Goal: Information Seeking & Learning: Find specific fact

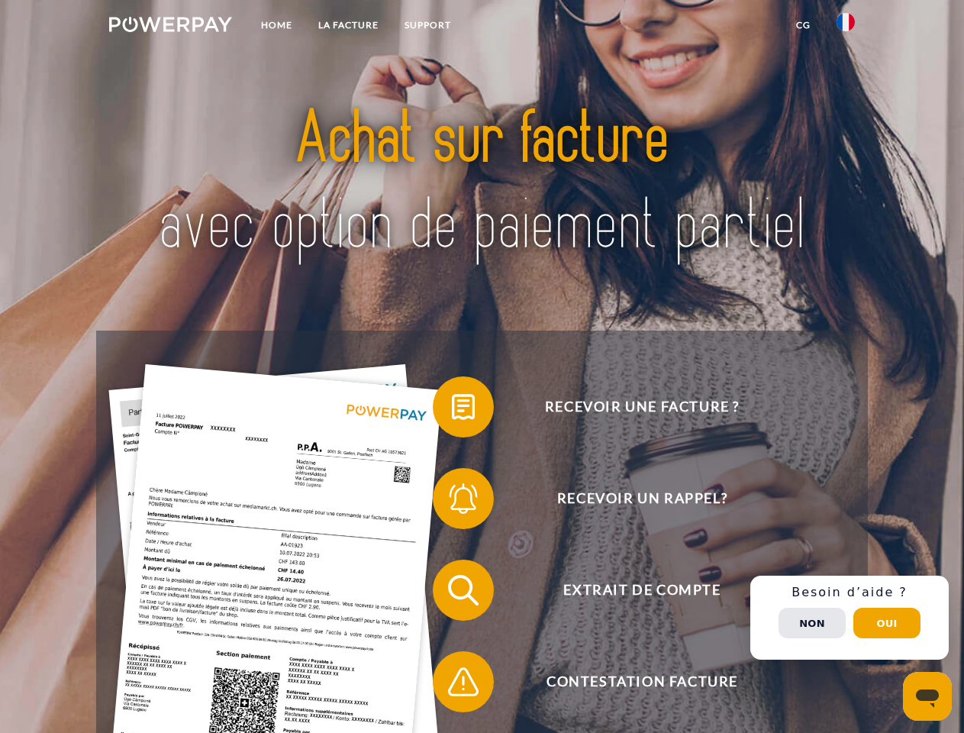
click at [170, 27] on img at bounding box center [170, 24] width 123 height 15
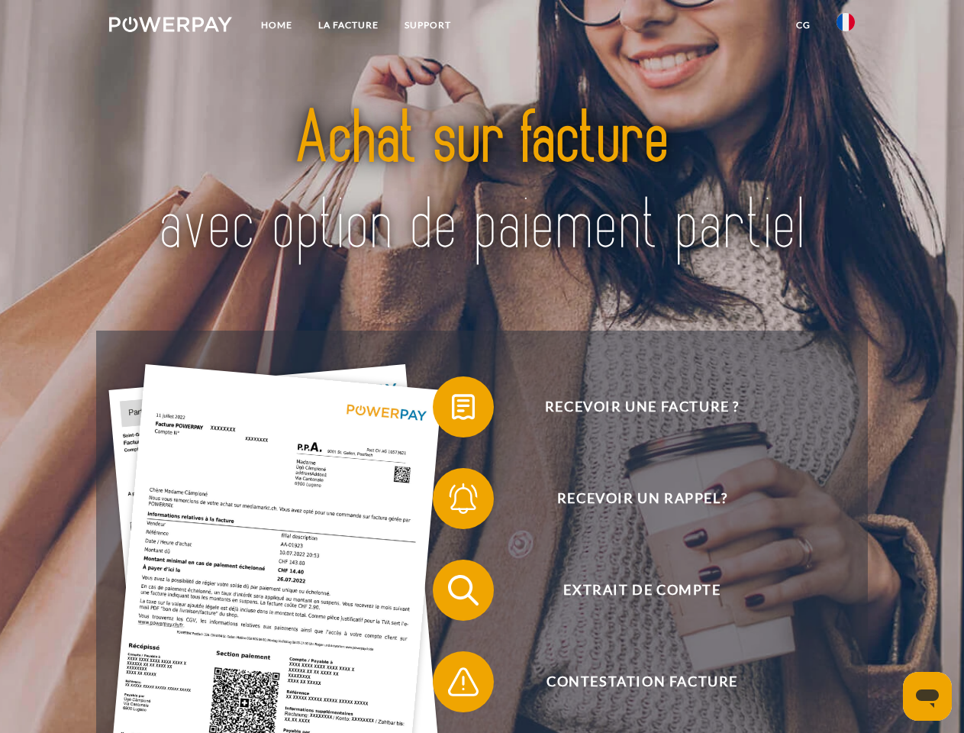
click at [846, 27] on img at bounding box center [845, 22] width 18 height 18
click at [803, 25] on link "CG" at bounding box center [803, 24] width 40 height 27
click at [452, 410] on span at bounding box center [440, 407] width 76 height 76
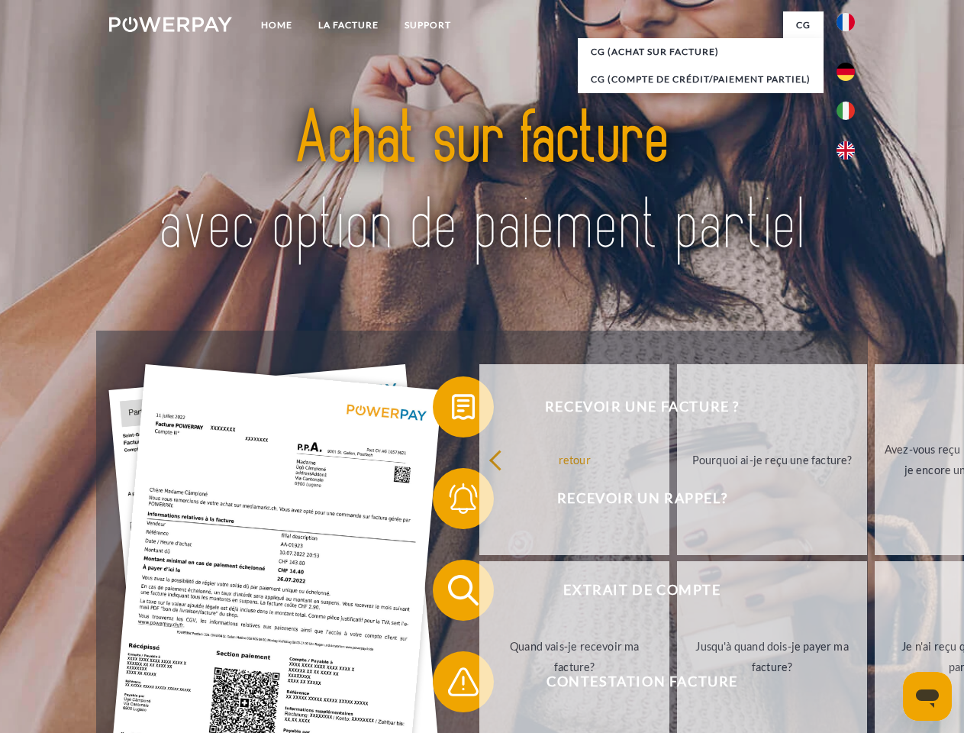
click at [479, 501] on link "retour" at bounding box center [574, 459] width 190 height 191
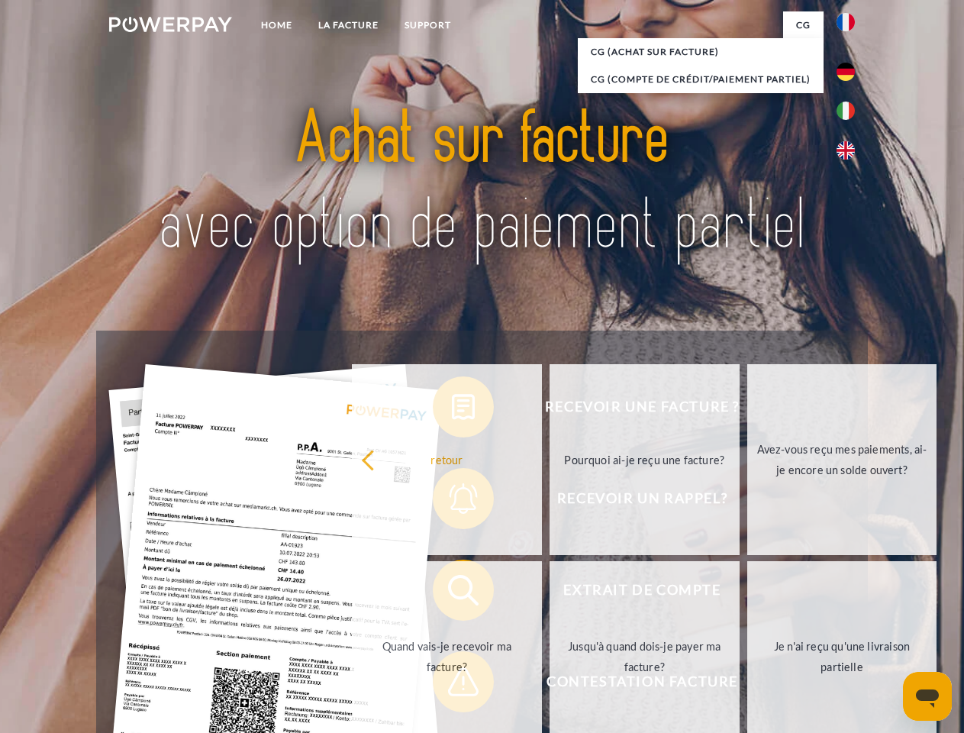
click at [452, 593] on link "Quand vais-je recevoir ma facture?" at bounding box center [447, 656] width 190 height 191
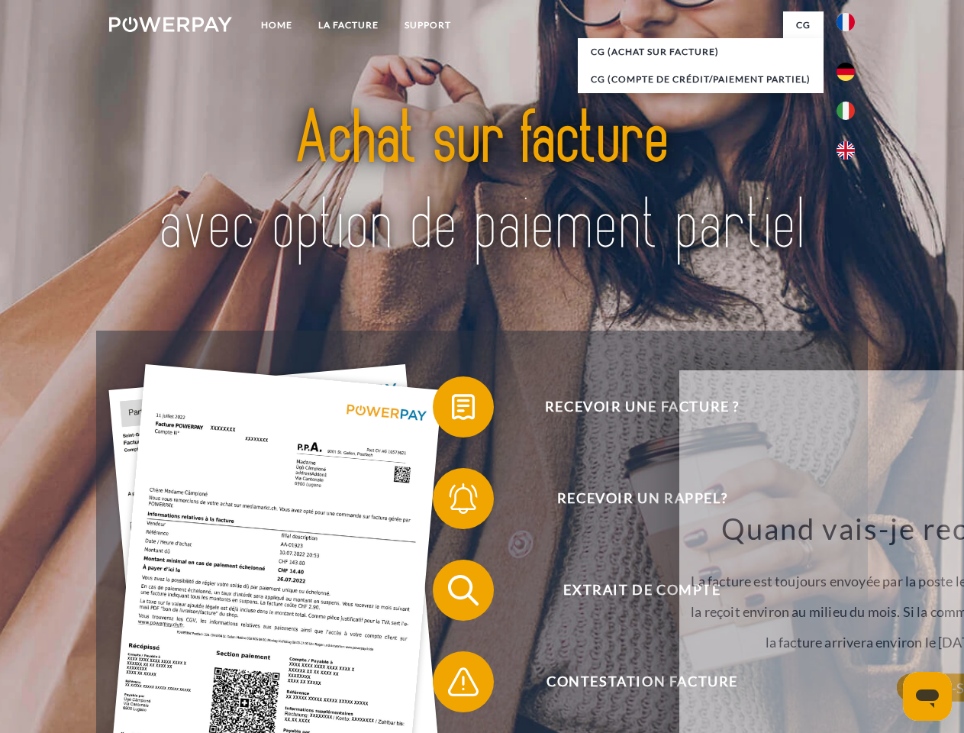
click at [452, 685] on span at bounding box center [440, 681] width 76 height 76
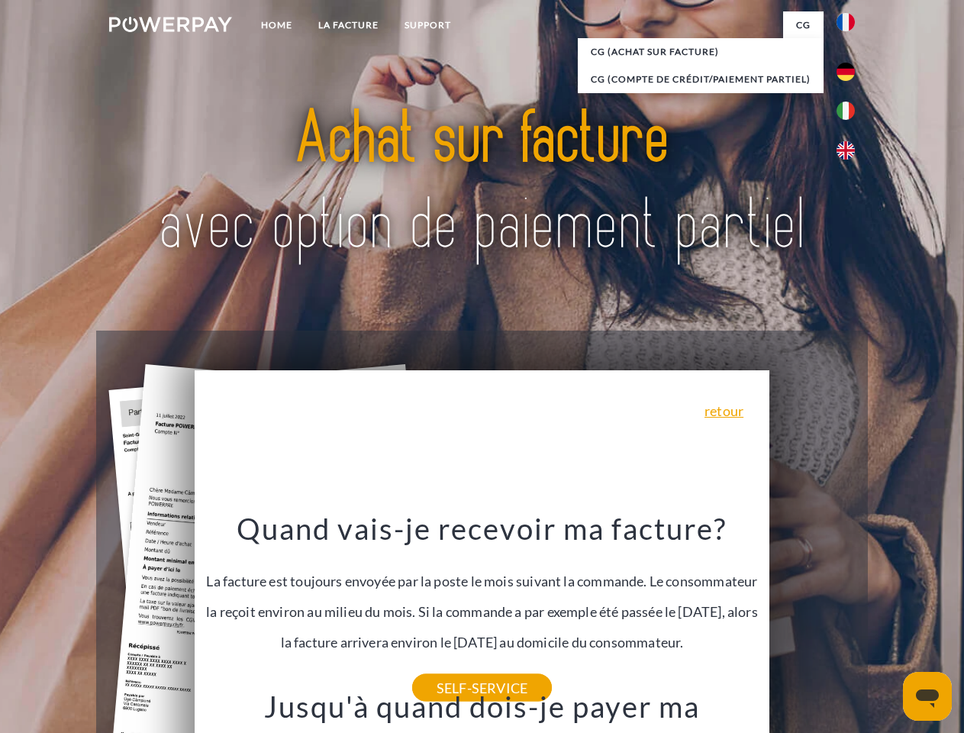
click at [812, 620] on span "Extrait de compte" at bounding box center [642, 589] width 374 height 61
click at [887, 623] on header "Home LA FACTURE Support" at bounding box center [482, 527] width 964 height 1054
